Goal: Task Accomplishment & Management: Use online tool/utility

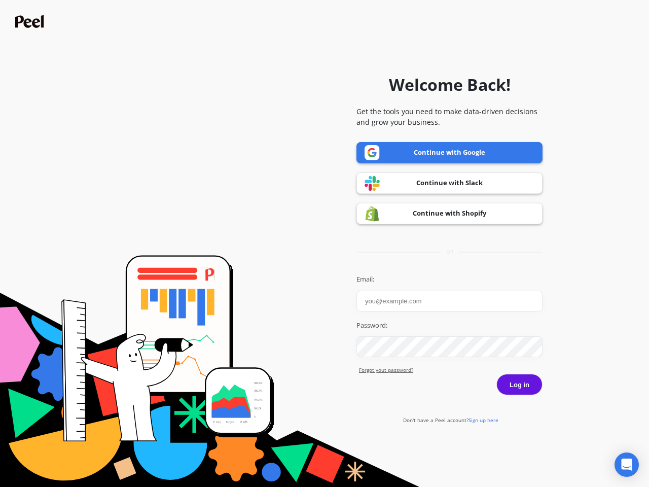
click at [627, 465] on icon "Open Intercom Messenger" at bounding box center [627, 465] width 11 height 12
